Goal: Transaction & Acquisition: Purchase product/service

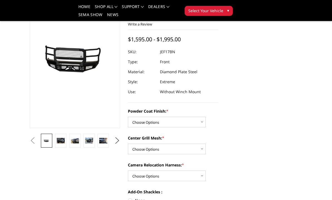
scroll to position [48, 0]
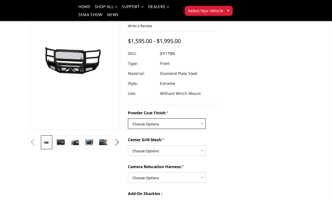
click at [200, 124] on select "Choose Options Bare Metal Gloss Black Powder Coat Textured Black Powder Coat" at bounding box center [167, 124] width 78 height 11
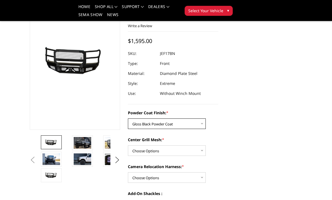
click at [202, 122] on select "Choose Options Bare Metal Gloss Black Powder Coat Textured Black Powder Coat" at bounding box center [167, 124] width 78 height 11
click at [201, 121] on select "Choose Options Bare Metal Gloss Black Powder Coat Textured Black Powder Coat" at bounding box center [167, 124] width 78 height 11
select select "3222"
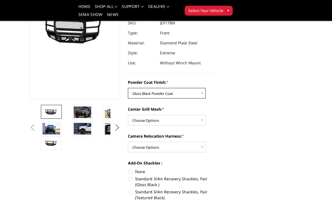
scroll to position [82, 0]
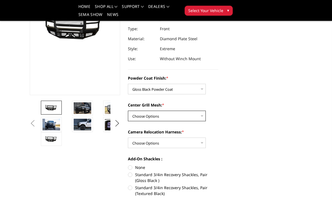
click at [200, 115] on select "Choose Options WITH Expanded Metal in Center Grill WITHOUT Expanded Metal in Ce…" at bounding box center [167, 116] width 78 height 11
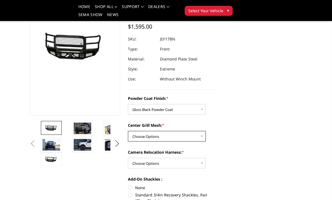
scroll to position [62, 0]
click at [54, 156] on img at bounding box center [52, 160] width 18 height 8
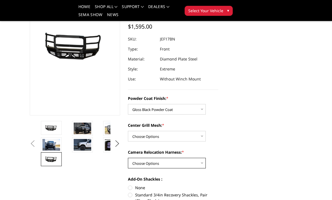
click at [201, 160] on select "Choose Options WITH Camera Relocation Harness WITHOUT Camera Relocation Harness" at bounding box center [167, 163] width 78 height 11
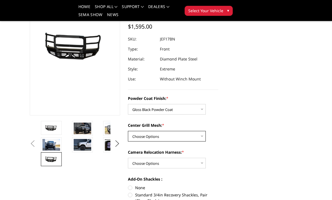
click at [201, 136] on select "Choose Options WITH Expanded Metal in Center Grill WITHOUT Expanded Metal in Ce…" at bounding box center [167, 136] width 78 height 11
select select "3225"
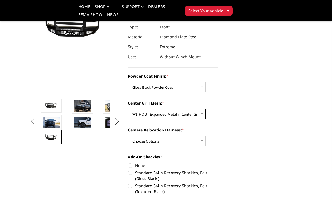
scroll to position [86, 0]
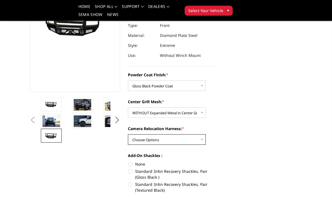
click at [199, 139] on select "Choose Options WITH Camera Relocation Harness WITHOUT Camera Relocation Harness" at bounding box center [167, 140] width 78 height 11
select select "3226"
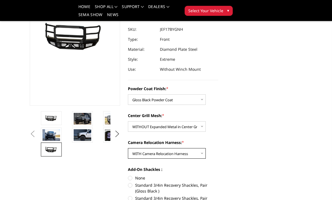
scroll to position [71, 0]
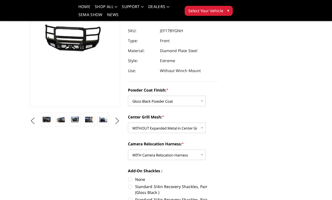
click at [105, 121] on img at bounding box center [103, 119] width 8 height 5
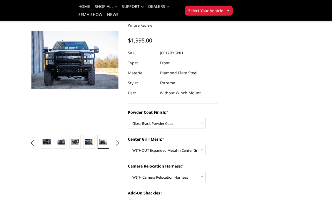
scroll to position [48, 0]
click at [91, 139] on link at bounding box center [88, 142] width 11 height 14
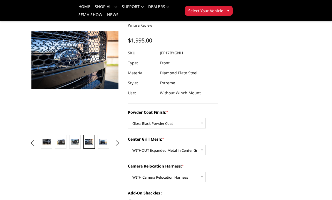
click at [76, 140] on img at bounding box center [75, 142] width 8 height 6
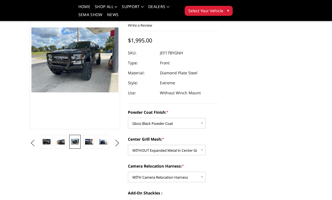
click at [62, 140] on img at bounding box center [61, 141] width 8 height 5
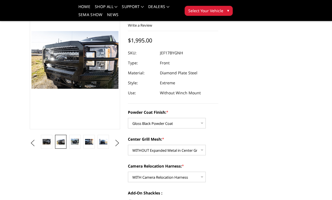
click at [37, 140] on button "Previous" at bounding box center [32, 143] width 8 height 8
click at [62, 142] on img at bounding box center [61, 141] width 8 height 5
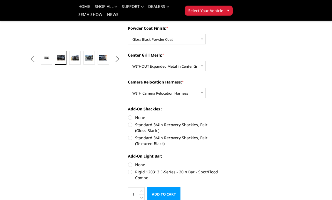
scroll to position [133, 0]
click at [131, 125] on label "Standard 3/4in Recovery Shackles, Pair (Gloss Black )" at bounding box center [173, 128] width 90 height 12
click at [218, 115] on input "Standard 3/4in Recovery Shackles, Pair (Gloss Black )" at bounding box center [218, 115] width 0 height 0
radio input "true"
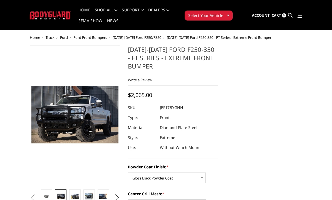
scroll to position [10, 0]
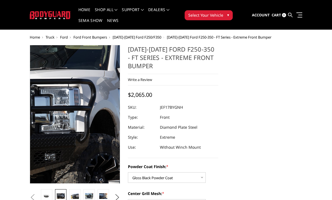
click at [83, 115] on img at bounding box center [51, 114] width 356 height 237
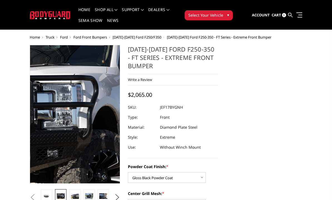
click at [82, 120] on img at bounding box center [53, 110] width 356 height 237
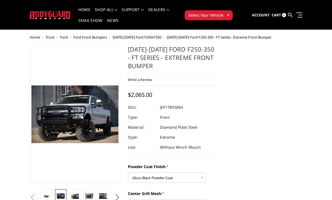
click at [61, 198] on img at bounding box center [61, 196] width 8 height 5
click at [61, 192] on link at bounding box center [60, 197] width 11 height 14
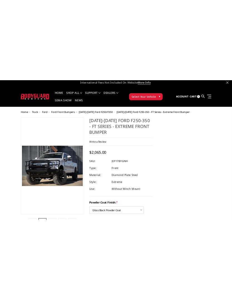
scroll to position [0, 0]
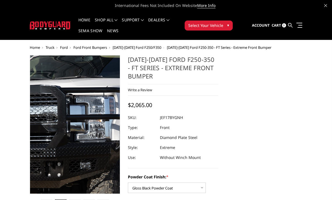
click at [71, 128] on img at bounding box center [86, 122] width 356 height 237
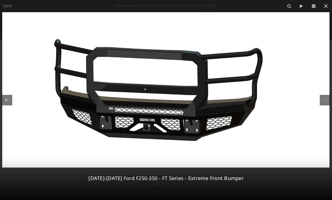
click at [325, 6] on icon at bounding box center [326, 6] width 4 height 4
